Goal: Transaction & Acquisition: Obtain resource

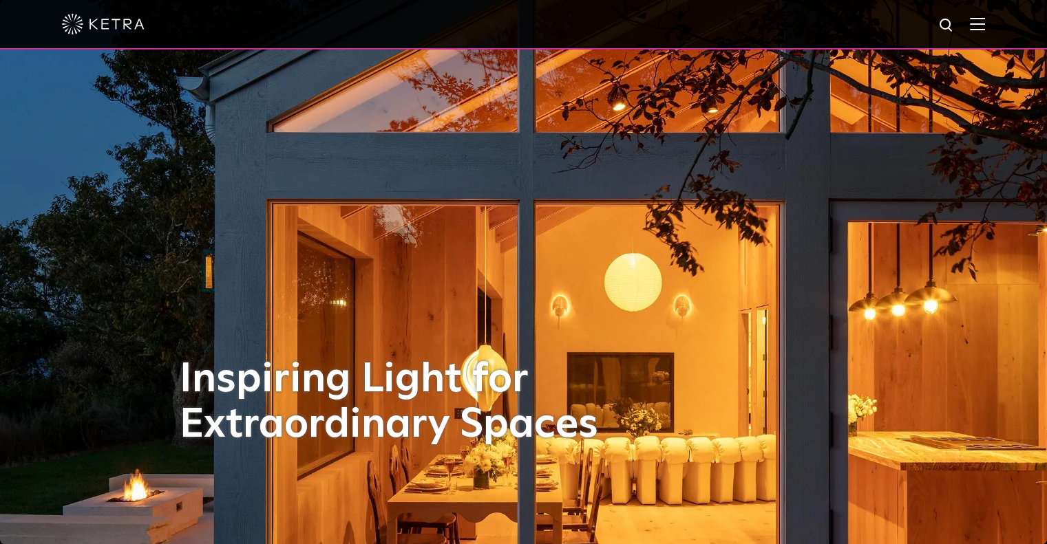
click at [950, 24] on img at bounding box center [946, 25] width 17 height 17
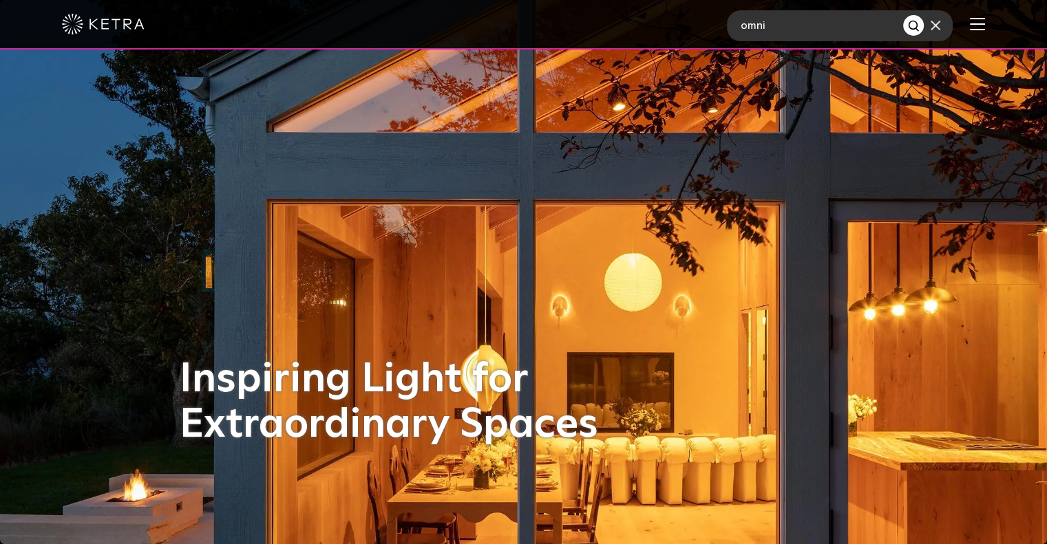
type input "omni"
click at [903, 15] on button "Search" at bounding box center [913, 25] width 21 height 21
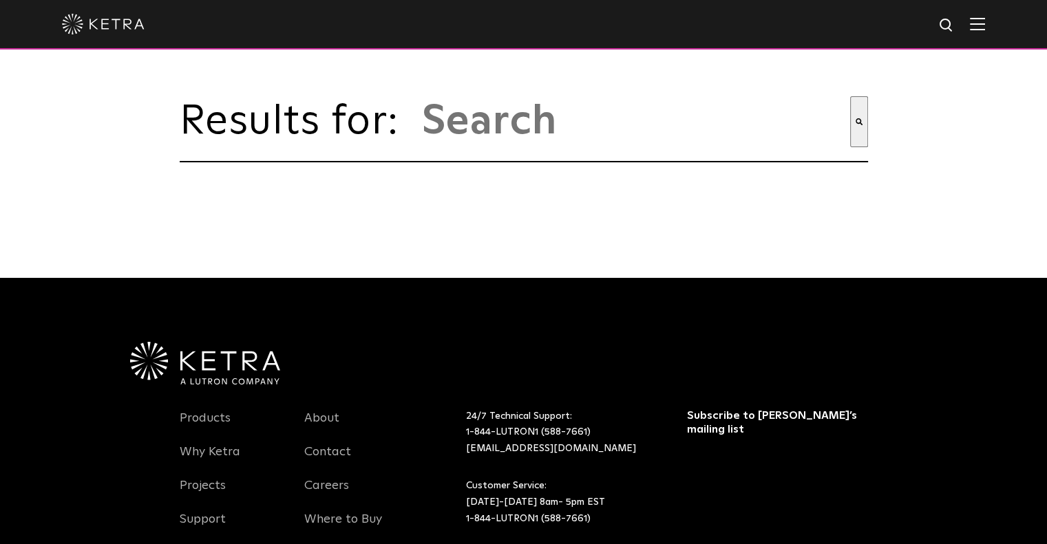
type input "omni"
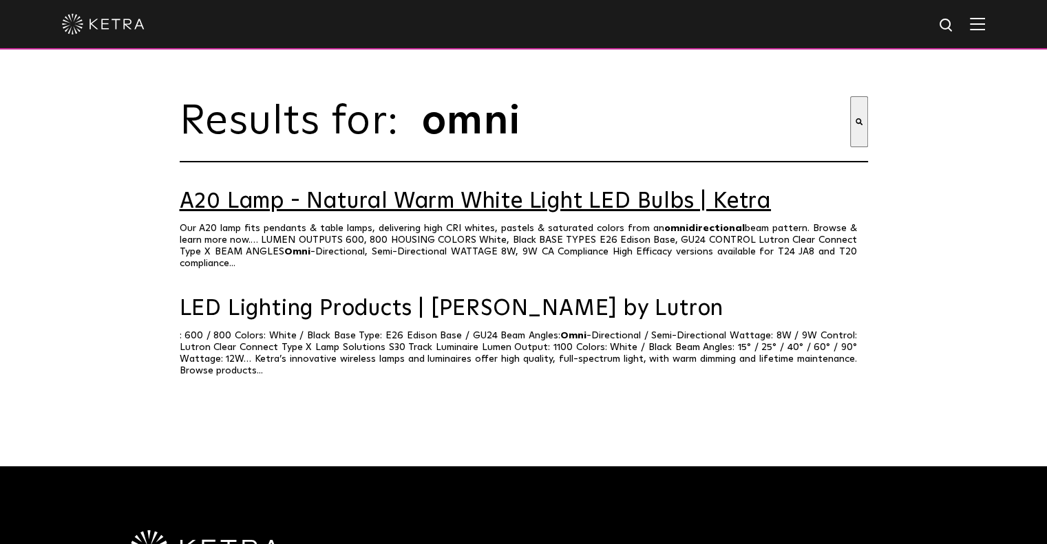
click at [608, 214] on link "A20 Lamp - Natural Warm White Light LED Bulbs | Ketra" at bounding box center [524, 202] width 688 height 24
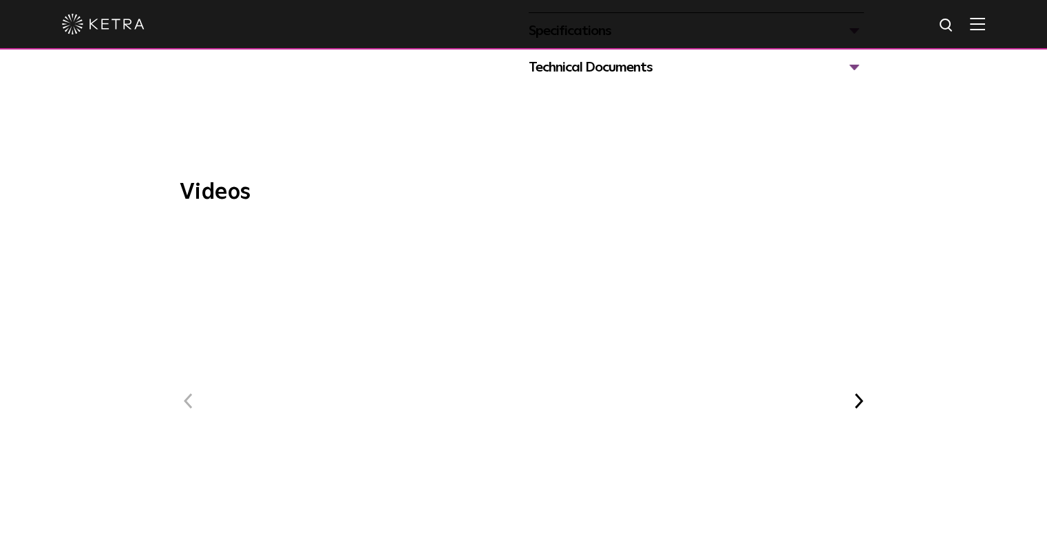
scroll to position [769, 0]
click at [526, 343] on span "WELL Certified: Delos HQ" at bounding box center [523, 413] width 463 height 380
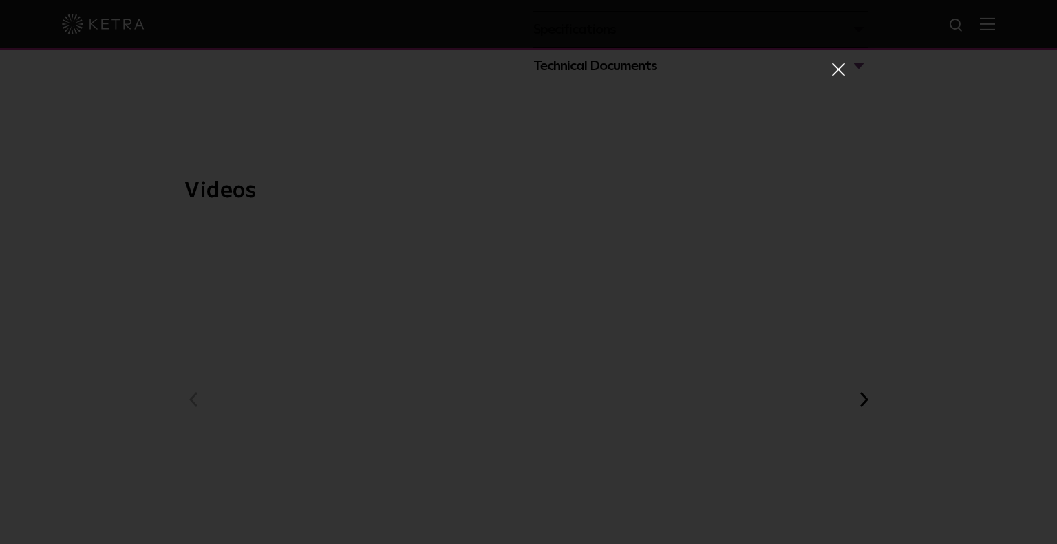
click at [830, 68] on span at bounding box center [837, 69] width 15 height 14
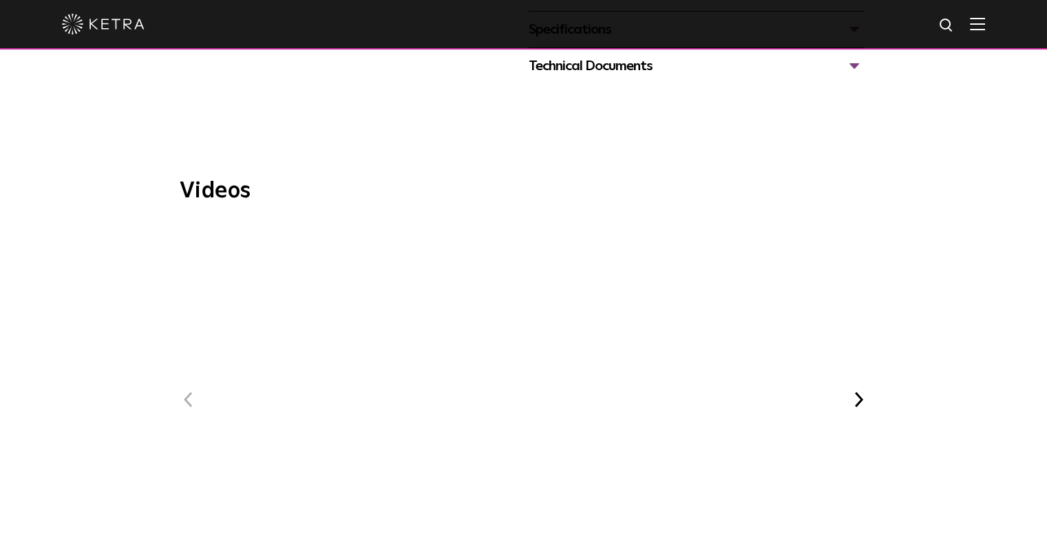
click at [955, 27] on img at bounding box center [946, 25] width 17 height 17
type input "omn"
click at [903, 15] on button "Search" at bounding box center [913, 25] width 21 height 21
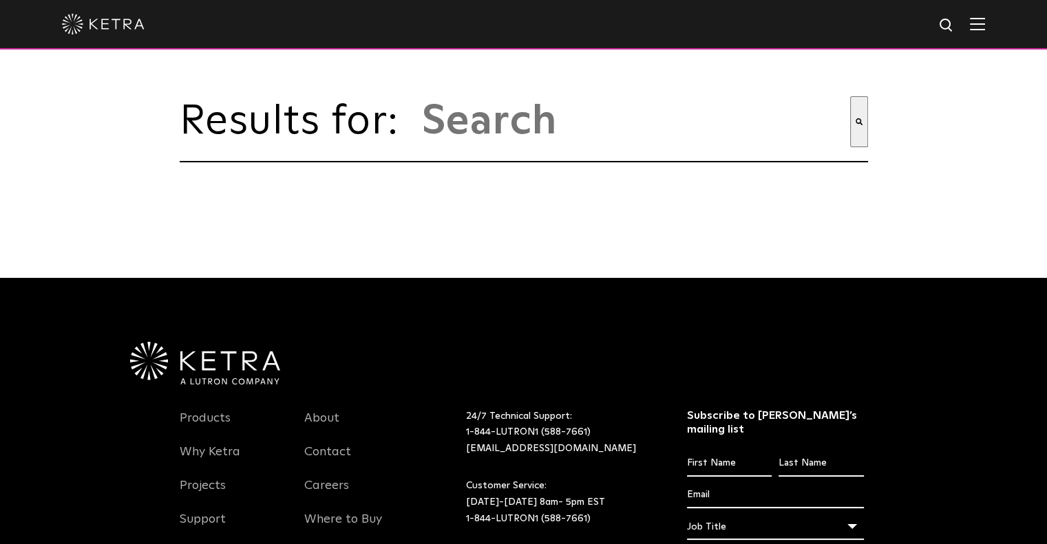
type input "omn"
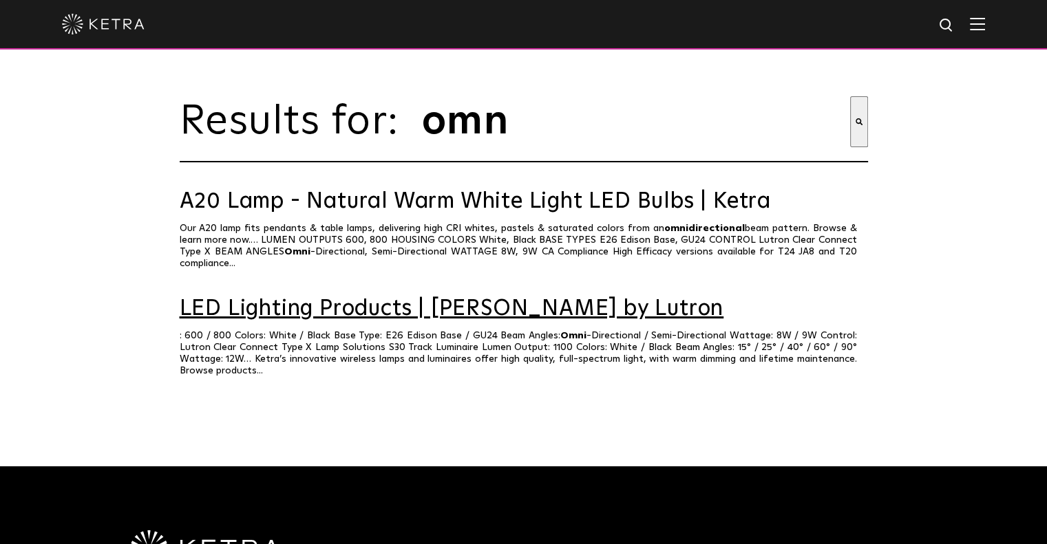
click at [297, 306] on link "LED Lighting Products | Ketra by Lutron" at bounding box center [524, 309] width 688 height 24
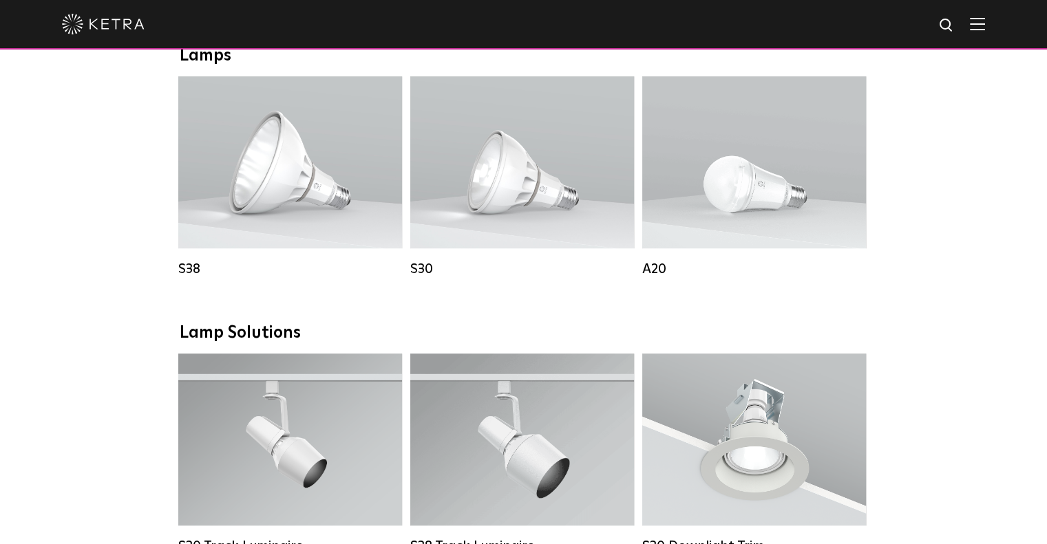
scroll to position [1008, 0]
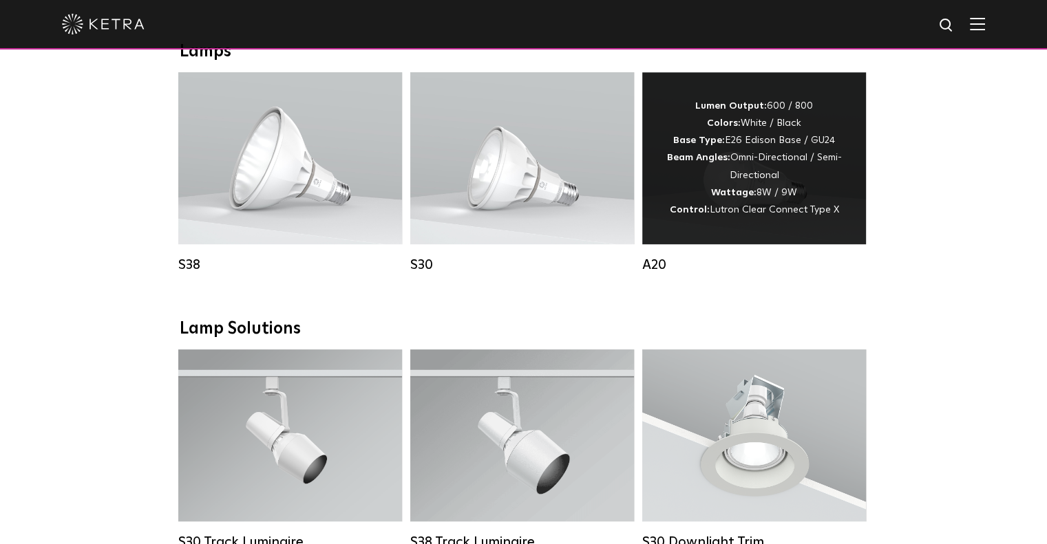
click at [790, 172] on div "Lumen Output: 600 / 800 Colors: White / Black Base Type: E26 Edison Base / GU24…" at bounding box center [754, 158] width 182 height 121
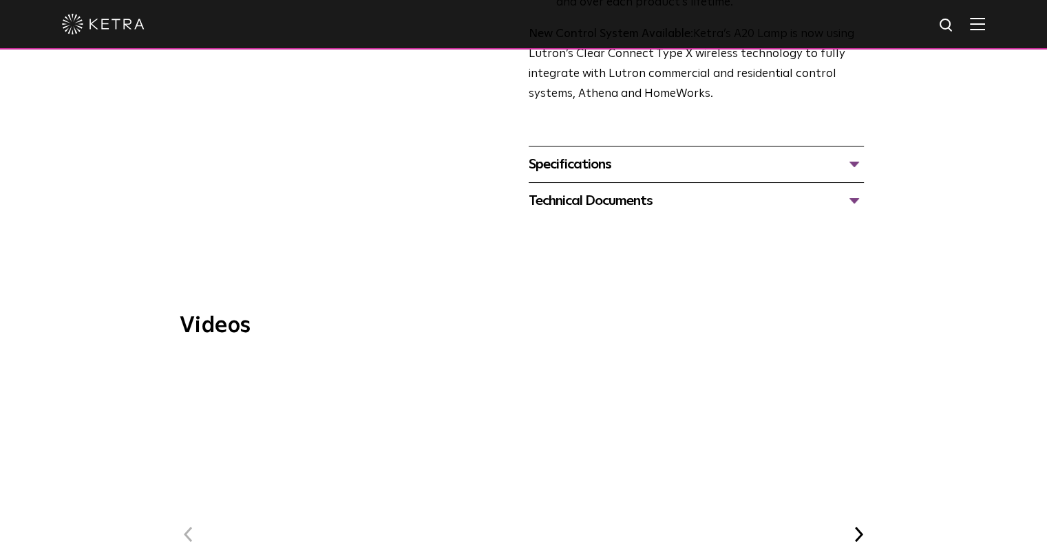
scroll to position [636, 0]
click at [851, 189] on div "Technical Documents" at bounding box center [696, 200] width 335 height 22
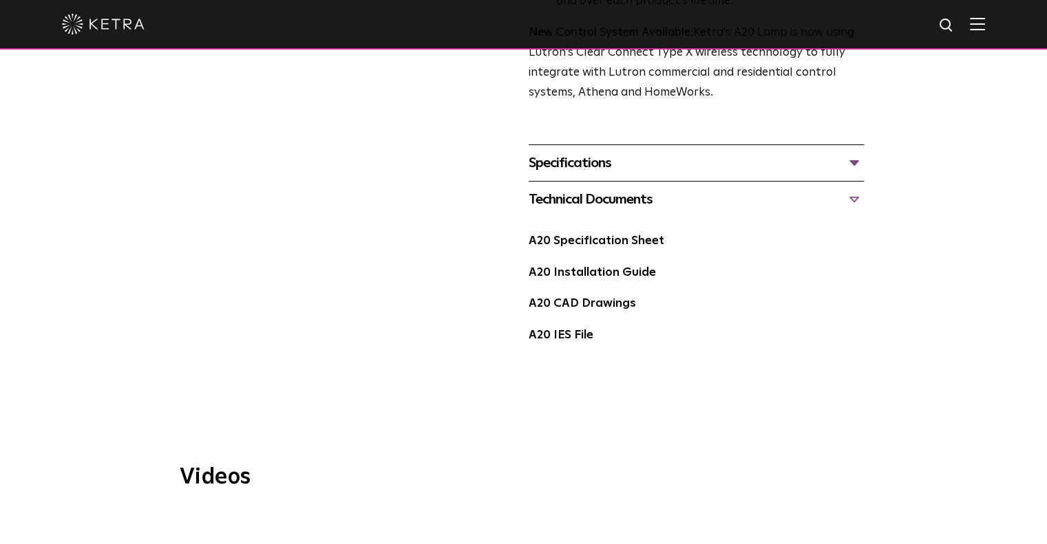
click at [855, 152] on div "Specifications" at bounding box center [696, 163] width 335 height 22
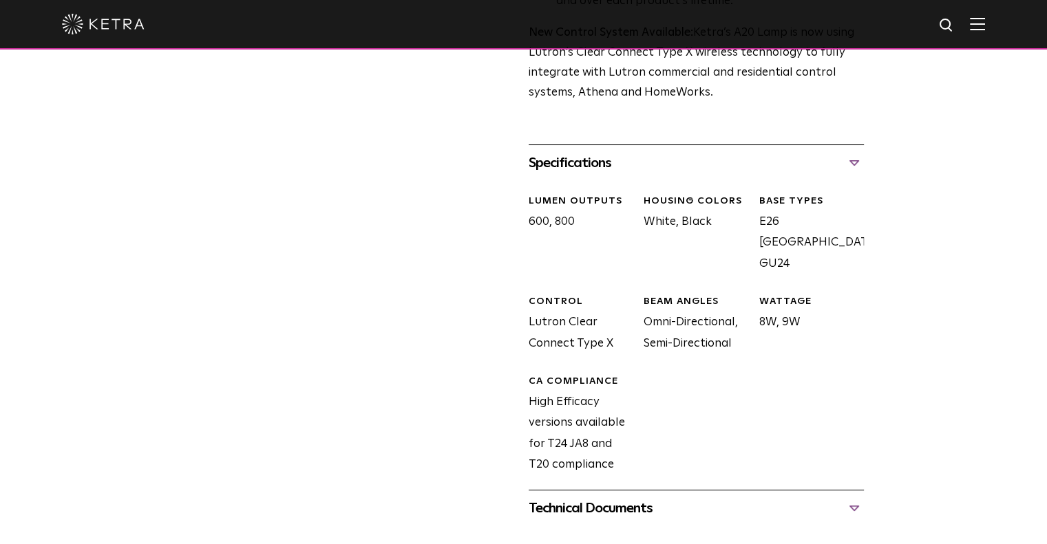
click at [855, 152] on div "Specifications" at bounding box center [696, 163] width 335 height 22
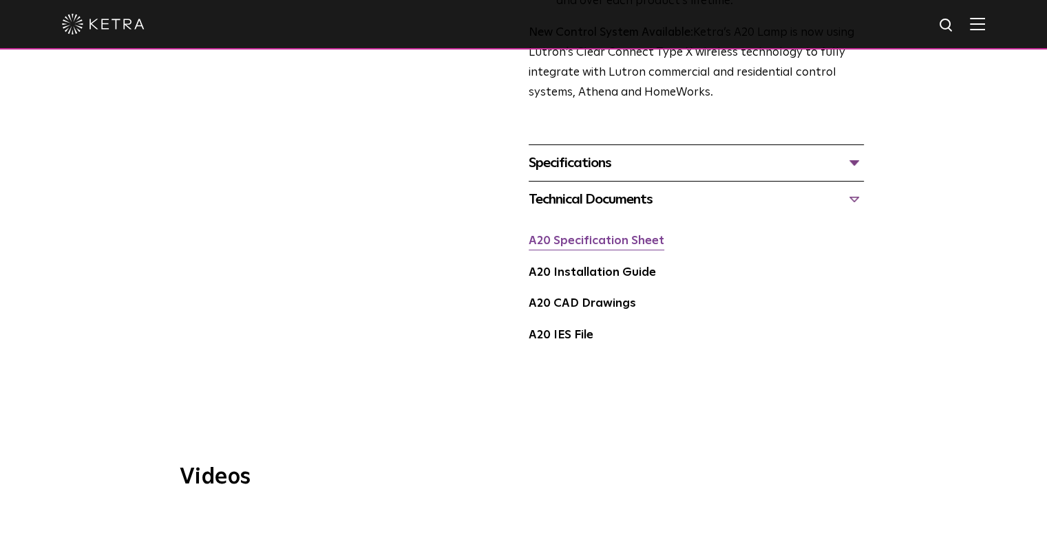
click at [643, 235] on link "A20 Specification Sheet" at bounding box center [597, 241] width 136 height 12
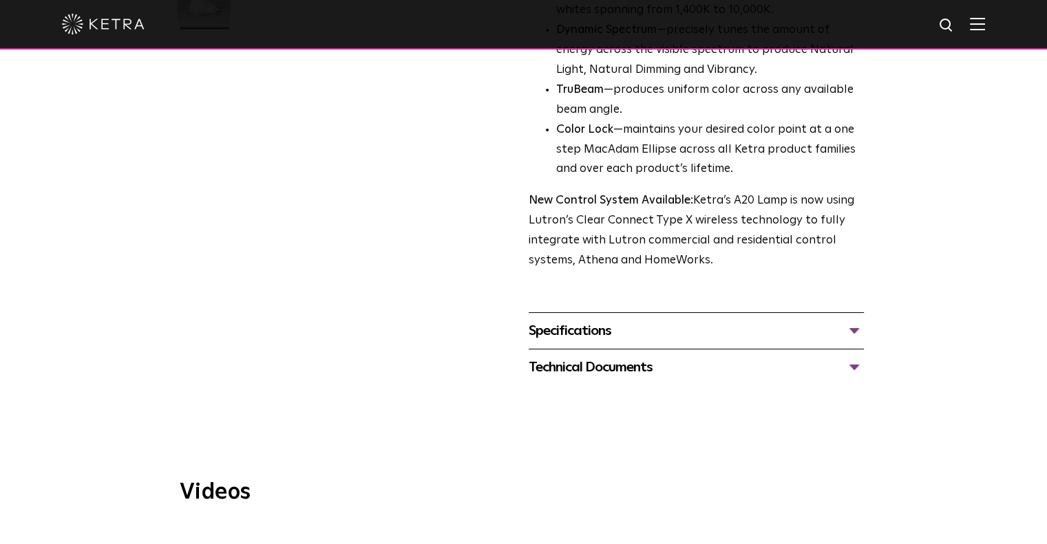
scroll to position [468, 0]
click at [851, 320] on div "Specifications" at bounding box center [696, 331] width 335 height 22
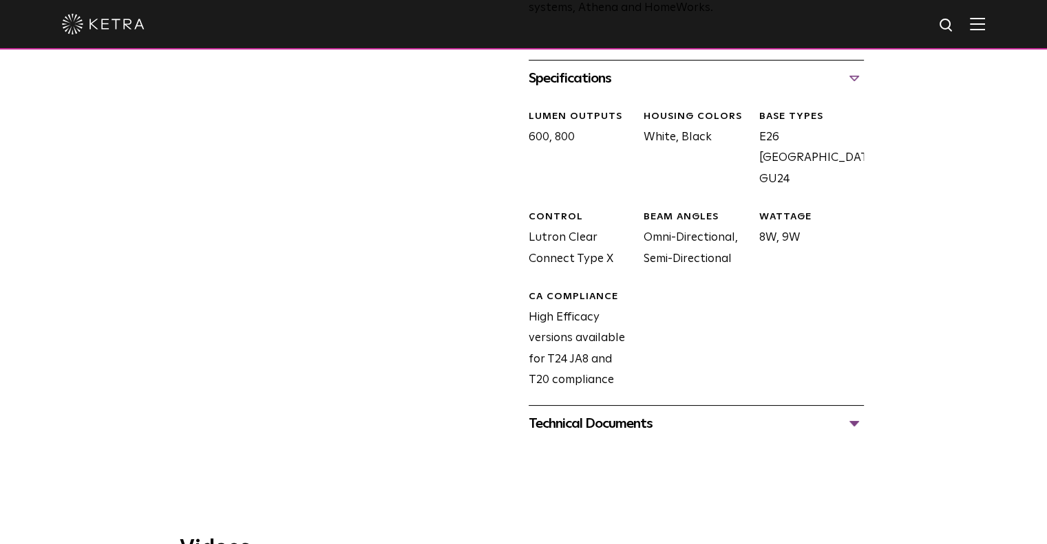
scroll to position [721, 0]
click at [851, 412] on div "Technical Documents" at bounding box center [696, 423] width 335 height 22
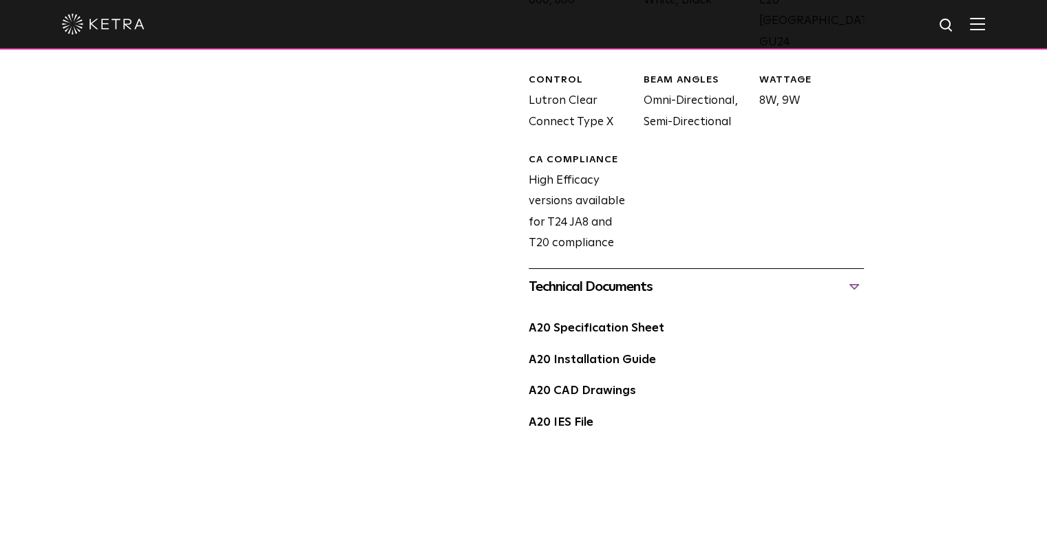
scroll to position [867, 0]
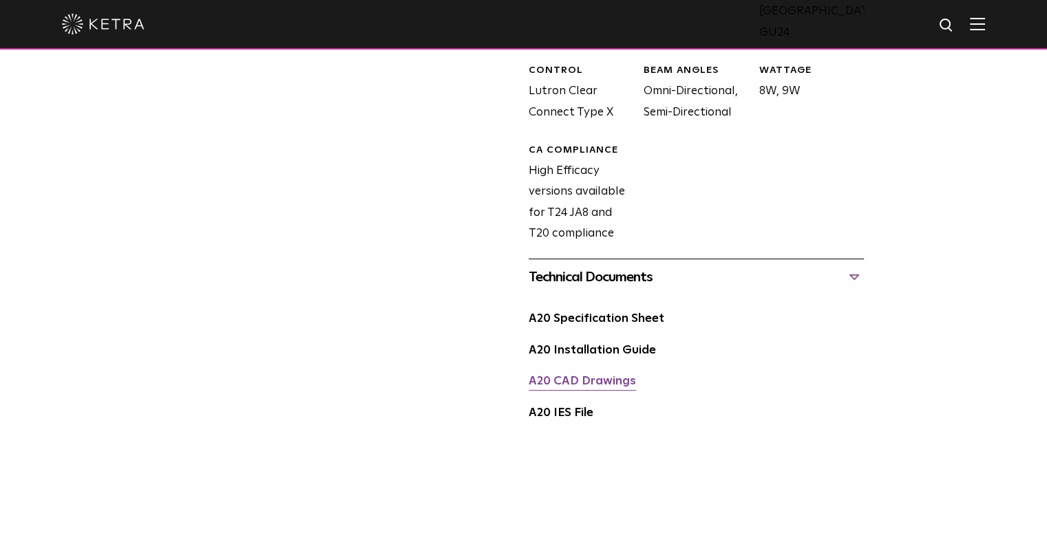
click at [600, 376] on link "A20 CAD Drawings" at bounding box center [582, 382] width 107 height 12
click at [565, 403] on div "A20 IES File" at bounding box center [696, 419] width 335 height 32
click at [563, 407] on link "A20 IES File" at bounding box center [561, 413] width 65 height 12
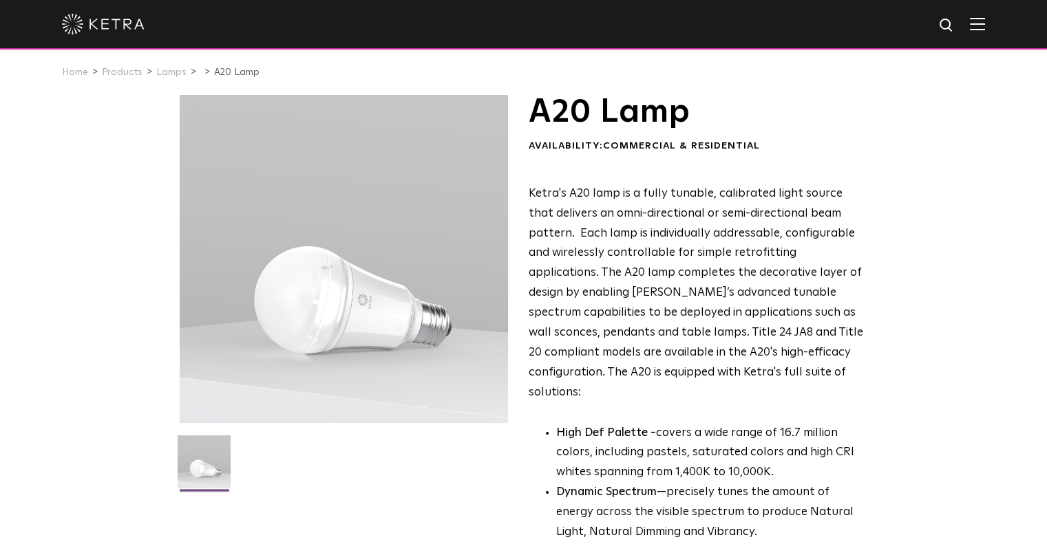
scroll to position [0, 0]
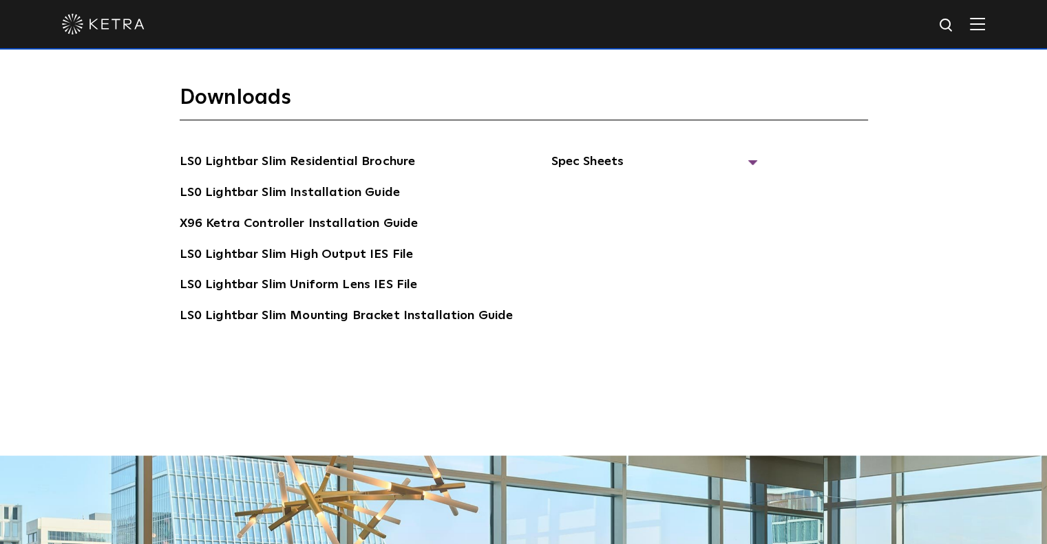
scroll to position [2577, 0]
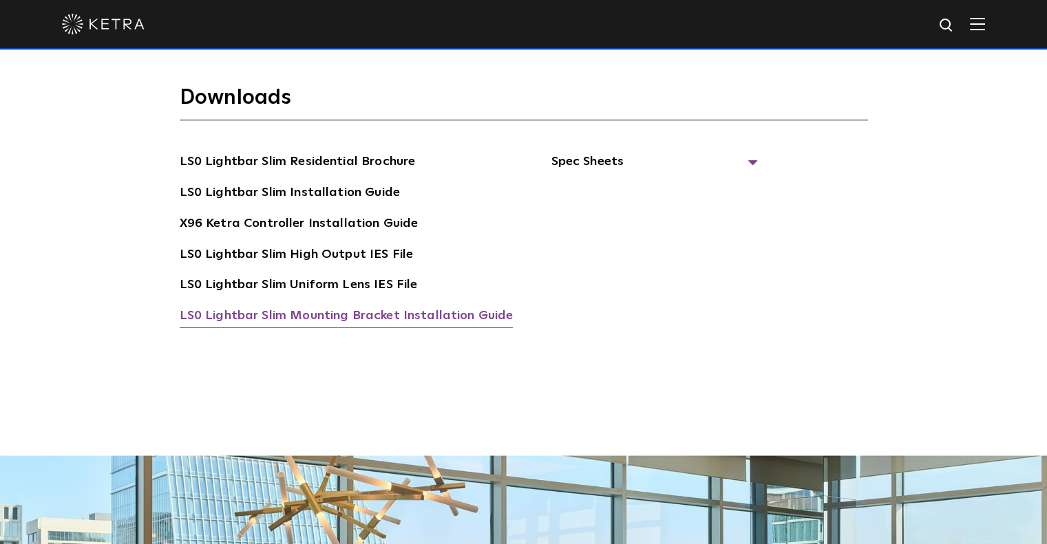
click at [453, 314] on link "LS0 Lightbar Slim Mounting Bracket Installation Guide" at bounding box center [347, 317] width 334 height 22
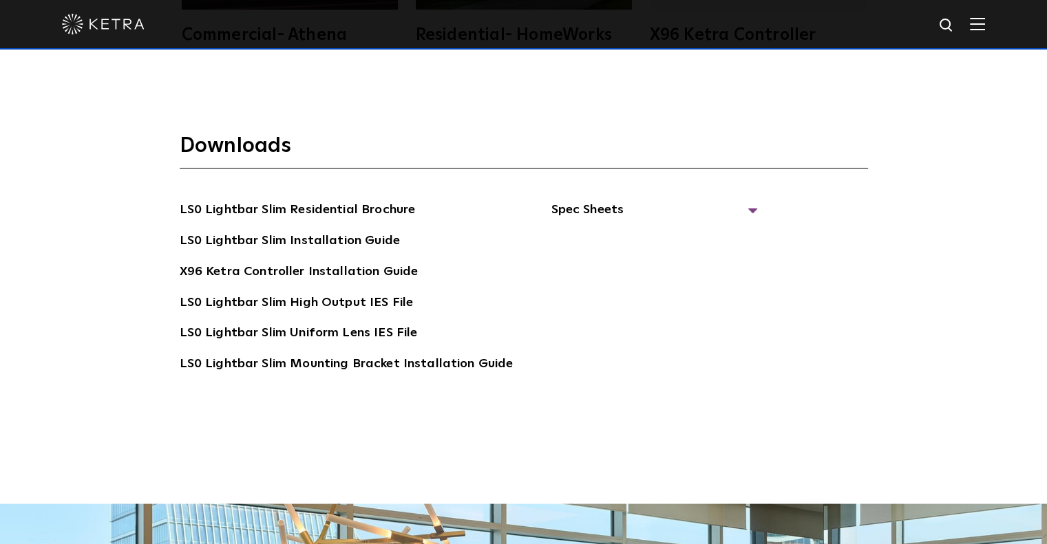
scroll to position [2531, 0]
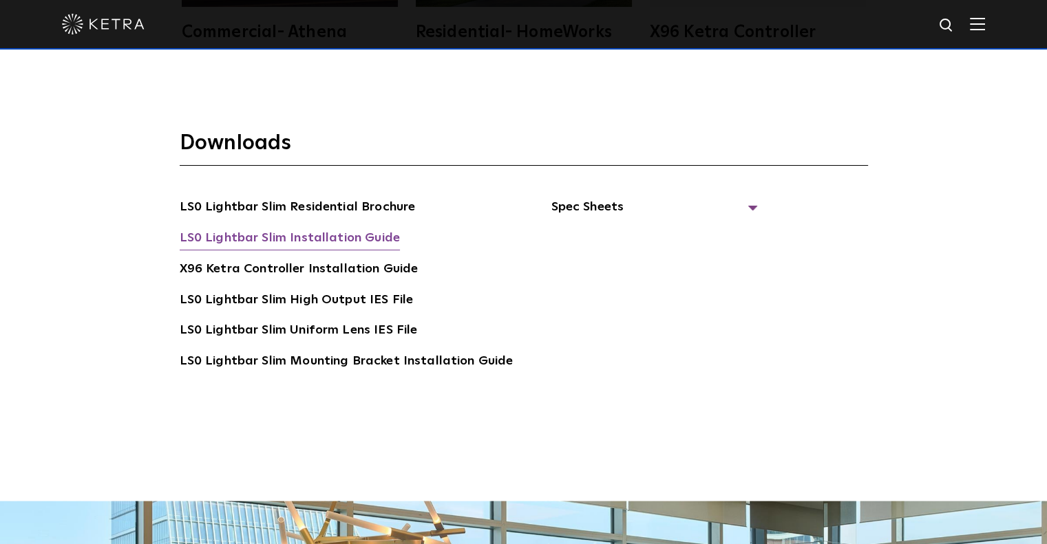
click at [365, 232] on link "LS0 Lightbar Slim Installation Guide" at bounding box center [290, 239] width 220 height 22
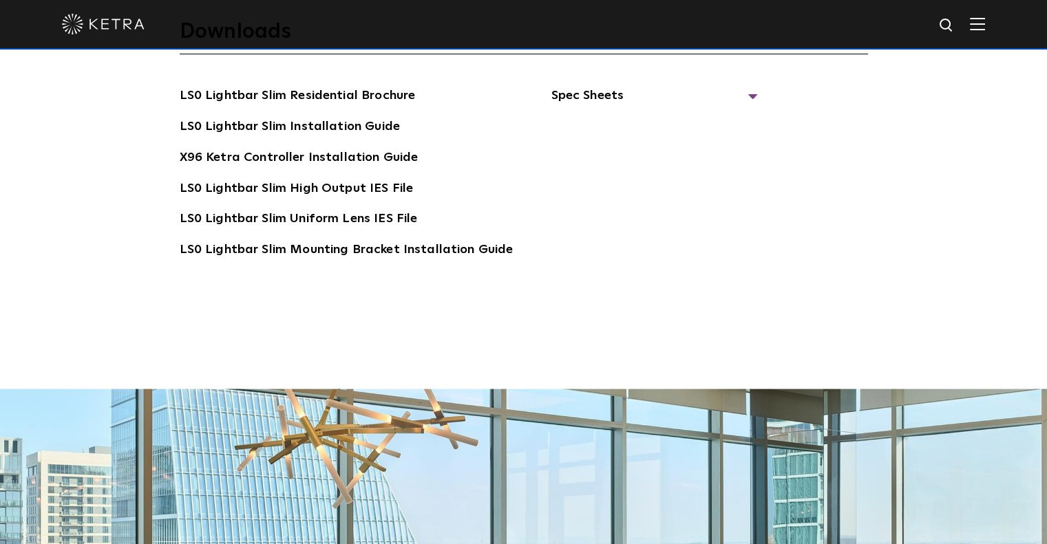
scroll to position [2626, 0]
